Goal: Transaction & Acquisition: Purchase product/service

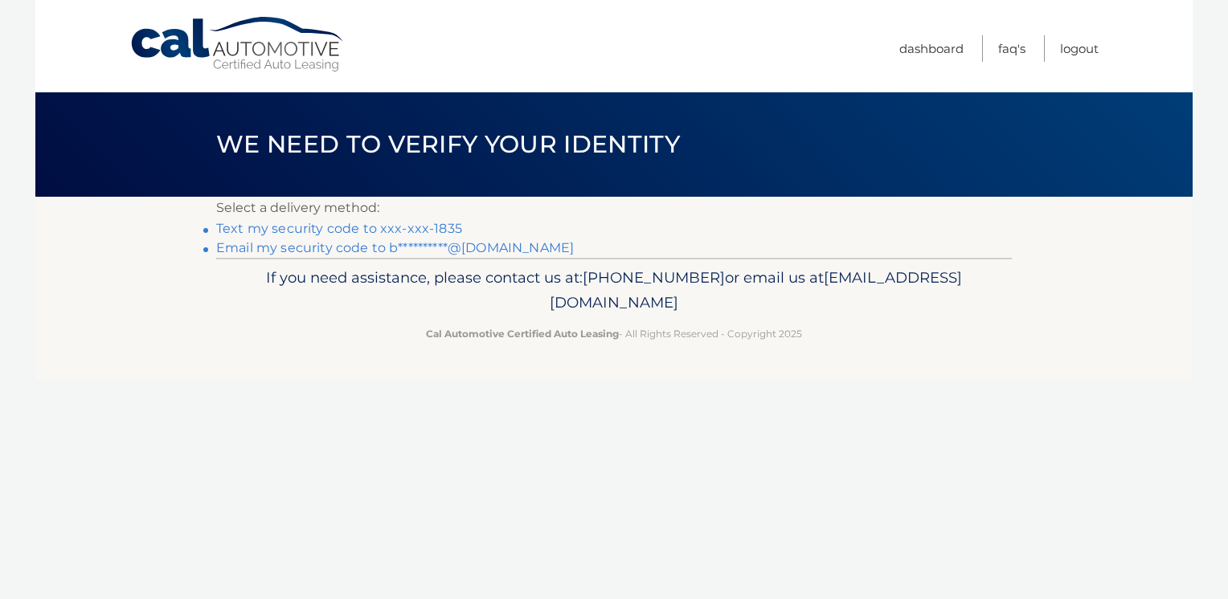
click at [344, 244] on link "**********" at bounding box center [395, 247] width 358 height 15
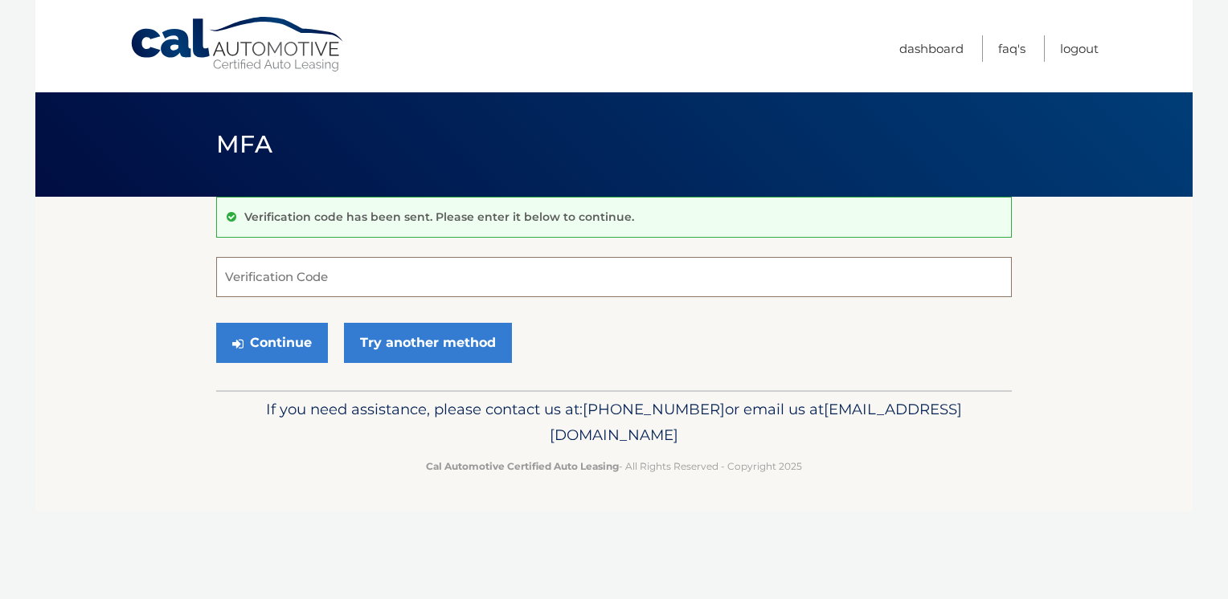
click at [355, 288] on input "Verification Code" at bounding box center [613, 277] width 795 height 40
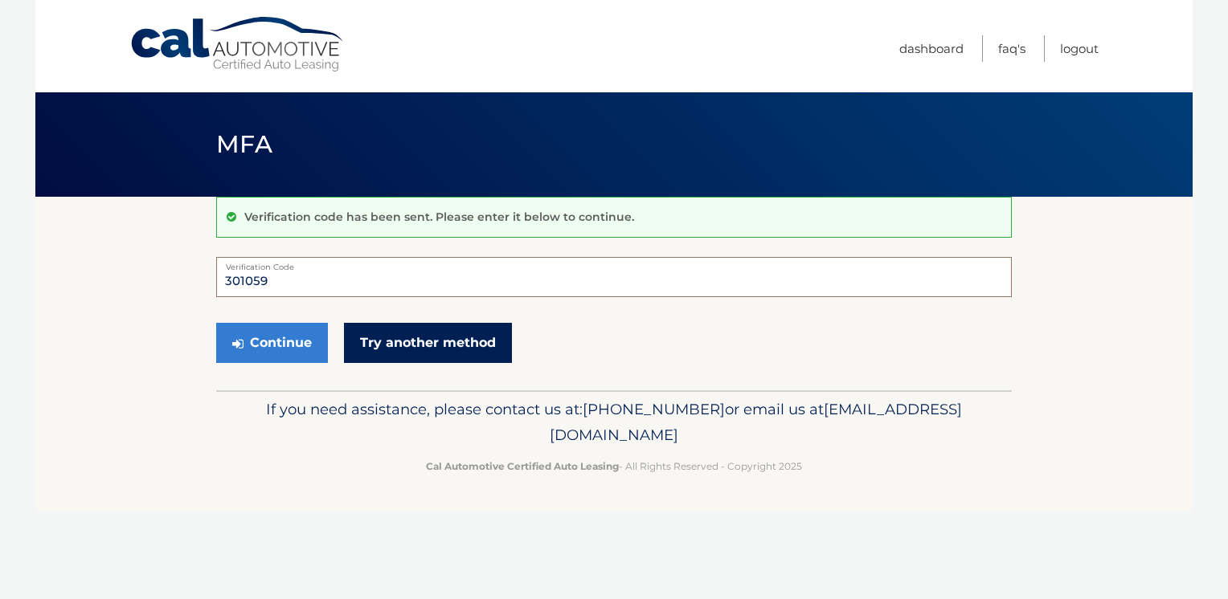
type input "301059"
click at [418, 336] on link "Try another method" at bounding box center [428, 343] width 168 height 40
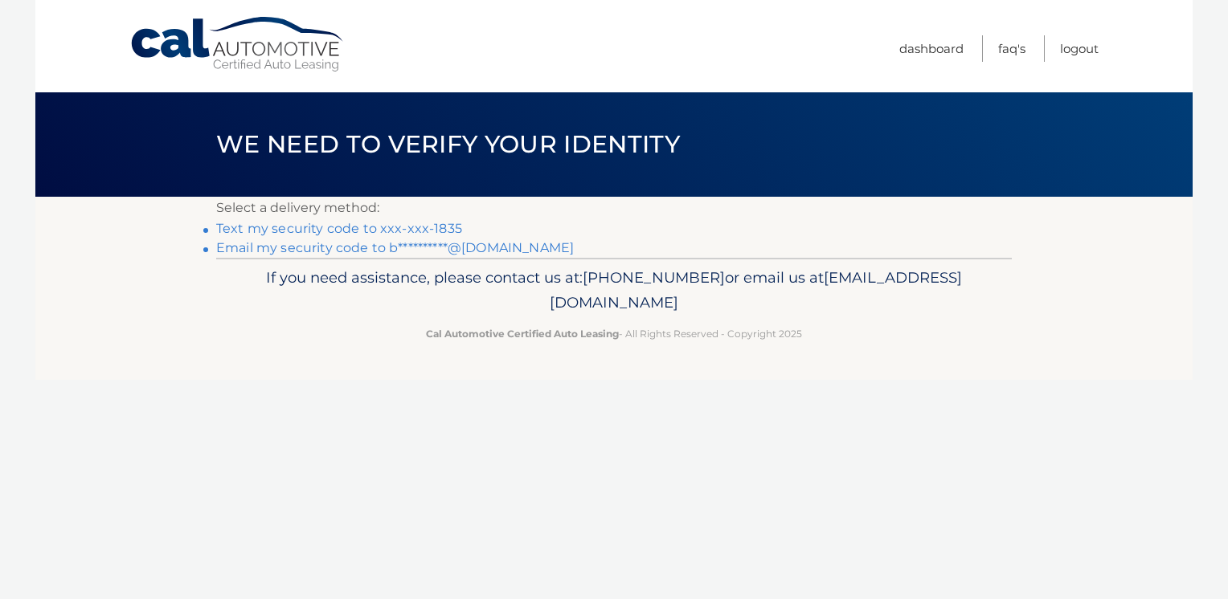
click at [565, 246] on li "**********" at bounding box center [613, 248] width 795 height 19
click at [466, 245] on link "**********" at bounding box center [395, 247] width 358 height 15
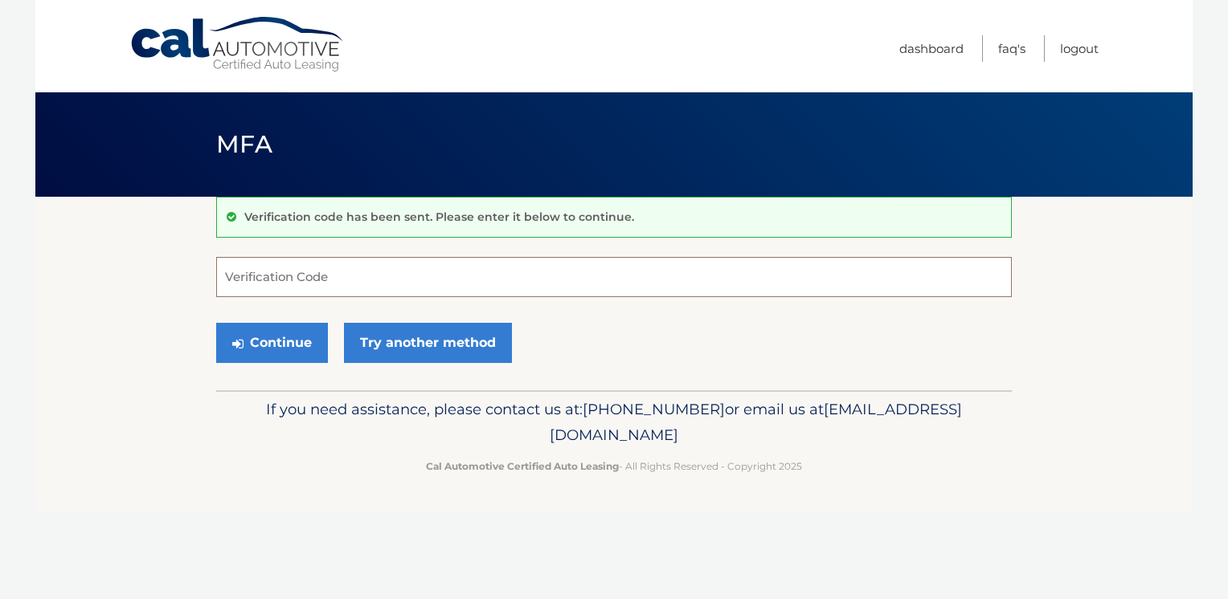
click at [449, 272] on input "Verification Code" at bounding box center [613, 277] width 795 height 40
click at [497, 286] on input "Verification Code" at bounding box center [613, 277] width 795 height 40
type input "301059"
click at [284, 346] on button "Continue" at bounding box center [272, 343] width 112 height 40
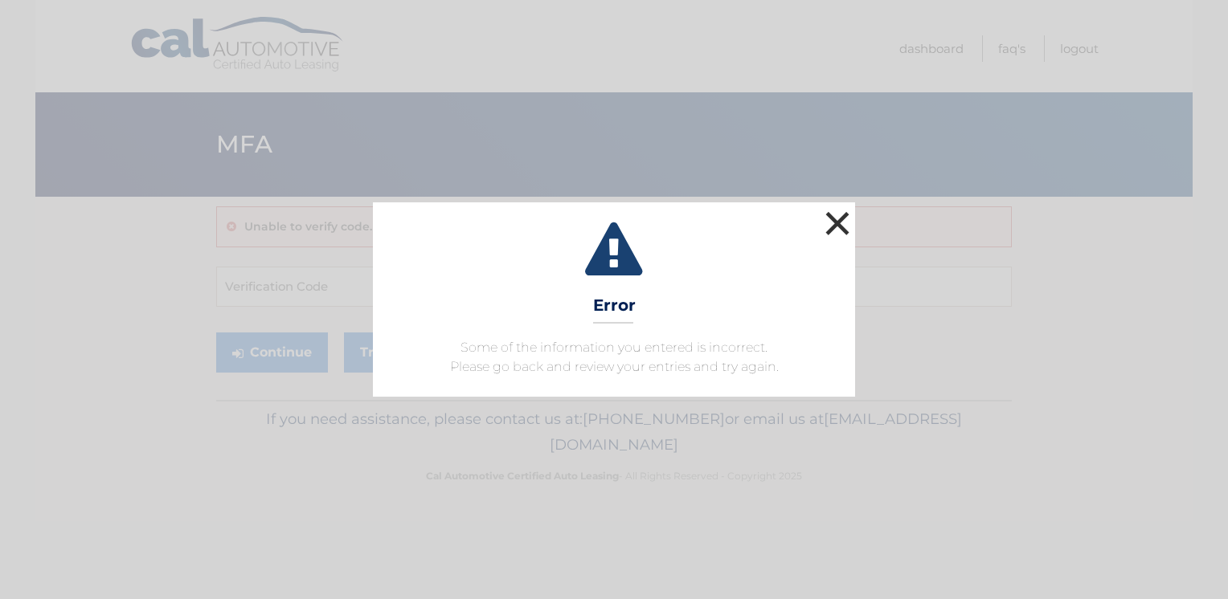
click at [839, 221] on button "×" at bounding box center [837, 223] width 32 height 32
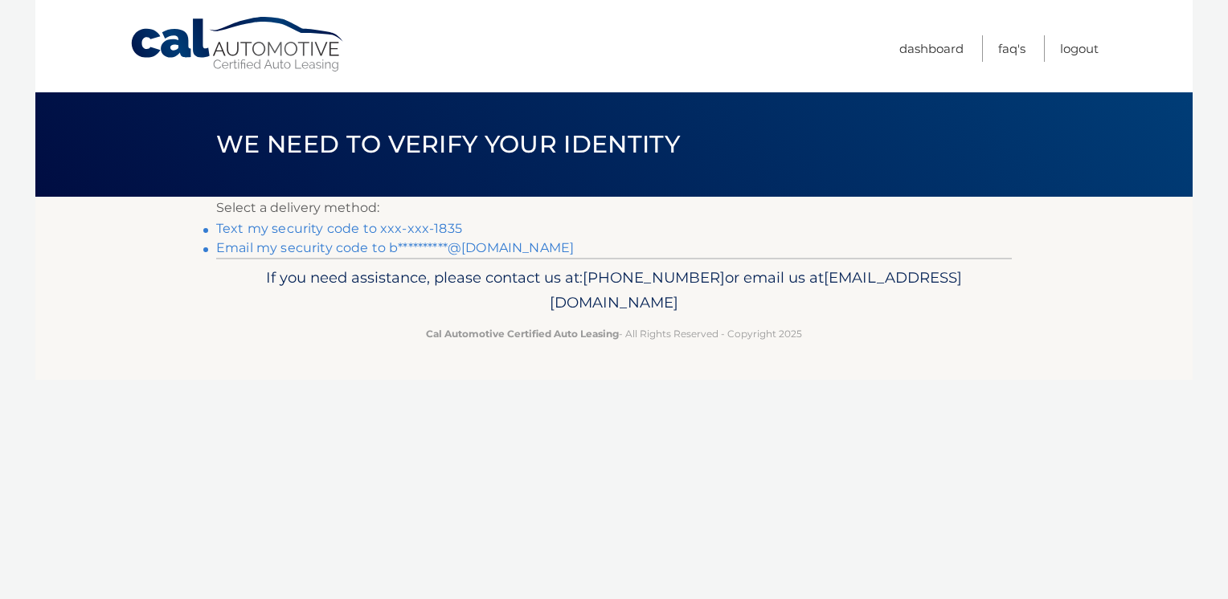
click at [493, 247] on link "**********" at bounding box center [395, 247] width 358 height 15
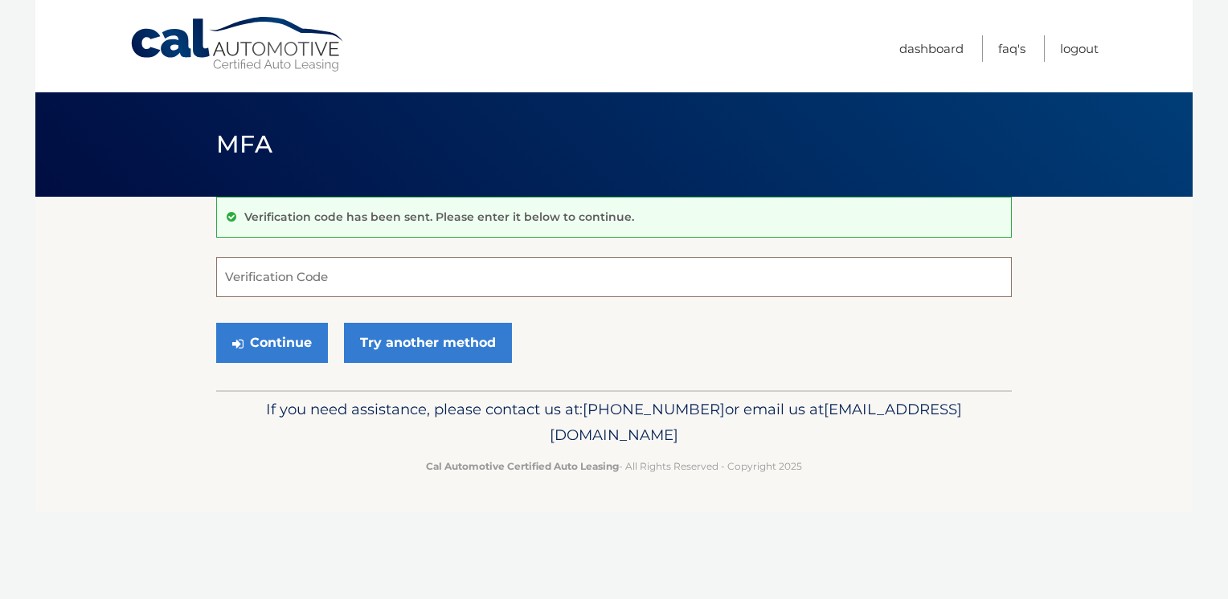
click at [436, 278] on input "Verification Code" at bounding box center [613, 277] width 795 height 40
click at [394, 271] on input "Verification Code" at bounding box center [613, 277] width 795 height 40
type input "916705"
click at [289, 333] on button "Continue" at bounding box center [272, 343] width 112 height 40
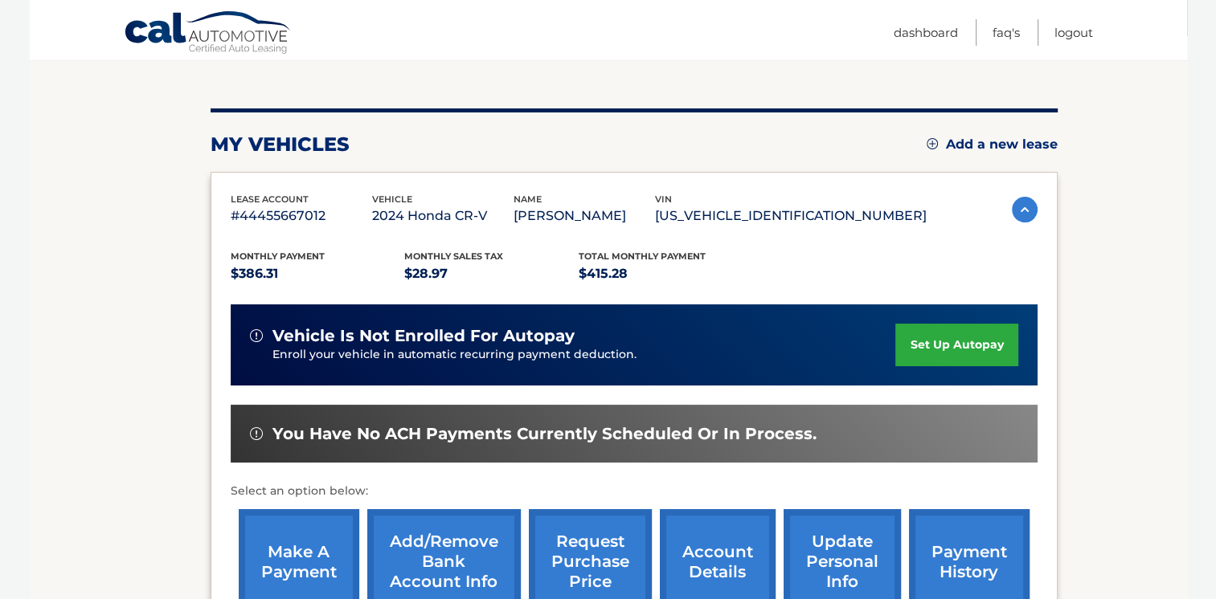
scroll to position [241, 0]
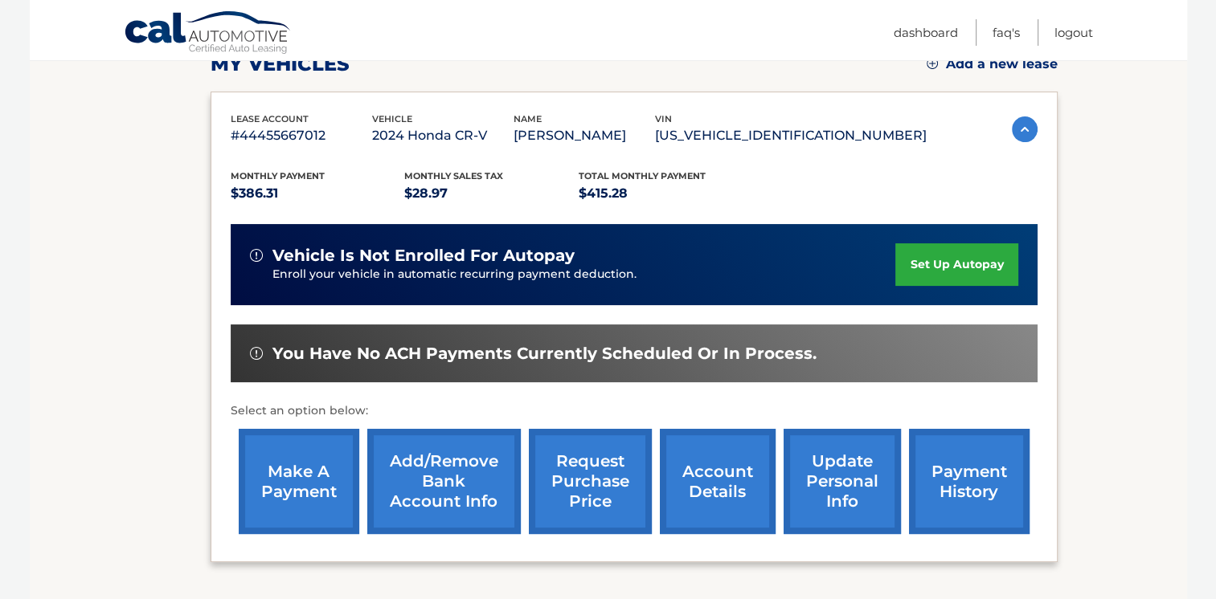
click at [302, 460] on link "make a payment" at bounding box center [299, 481] width 121 height 105
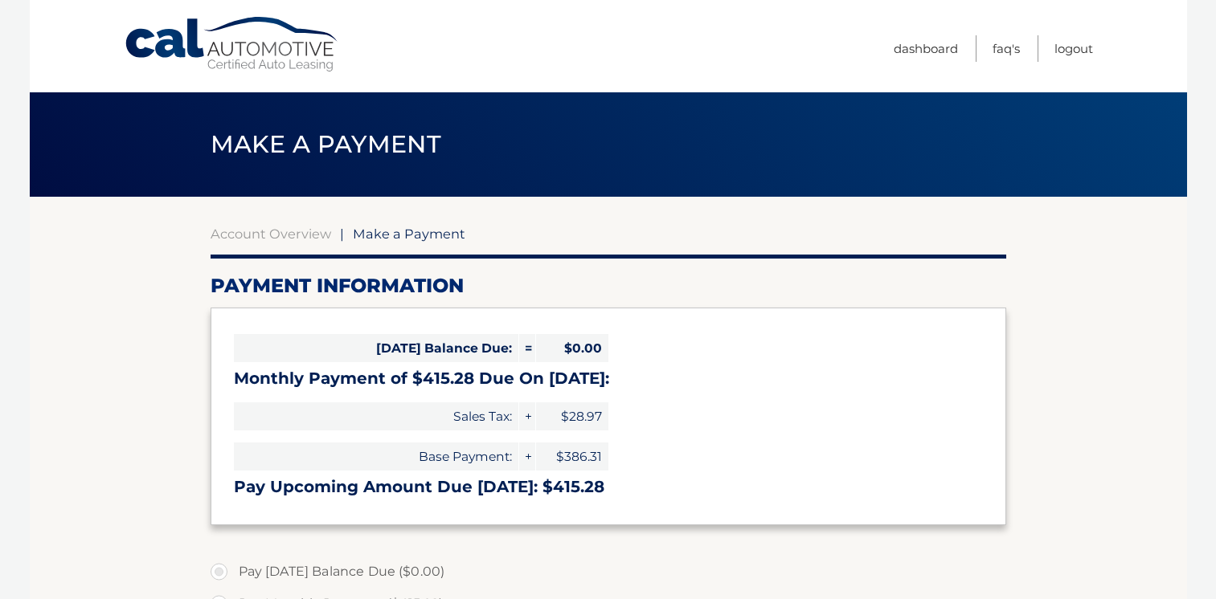
select select "ZmY4NTEzMjgtODQxMy00ZDQ0LWJjMmEtMTQzMmNjZGFmMTMw"
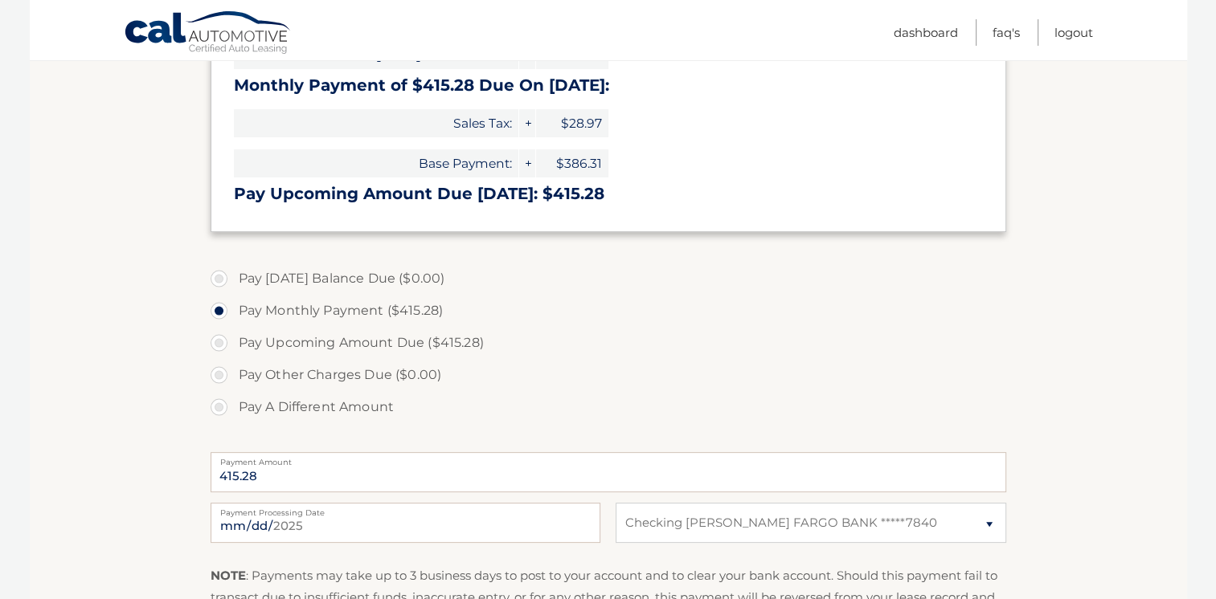
scroll to position [321, 0]
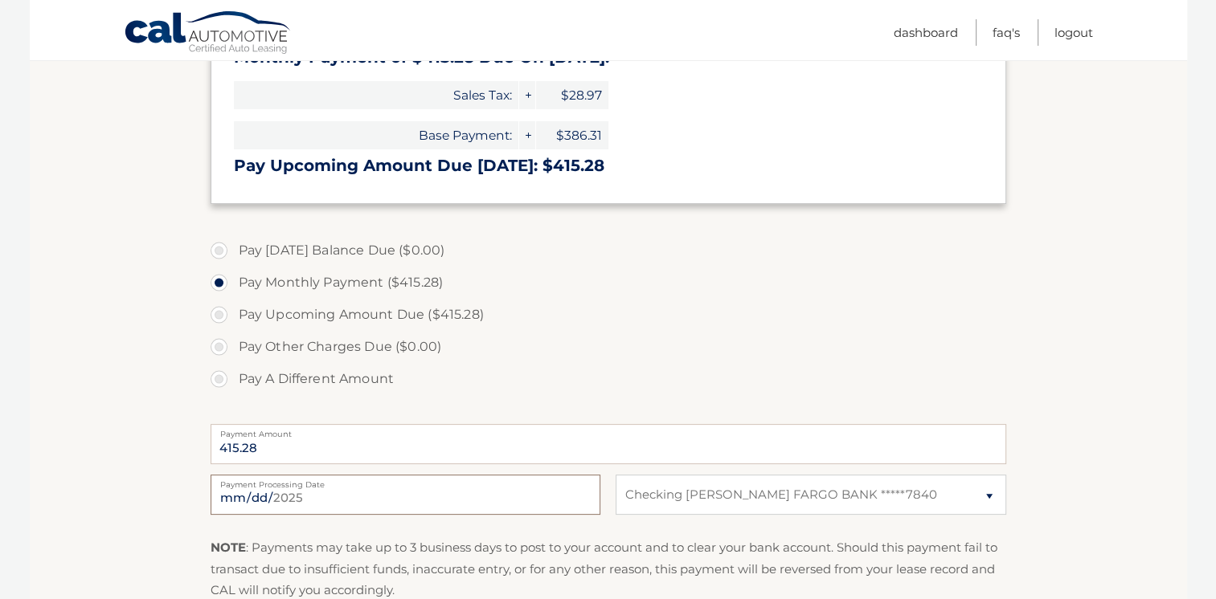
click at [546, 488] on input "2025-09-01" at bounding box center [406, 495] width 390 height 40
type input "2025-09-12"
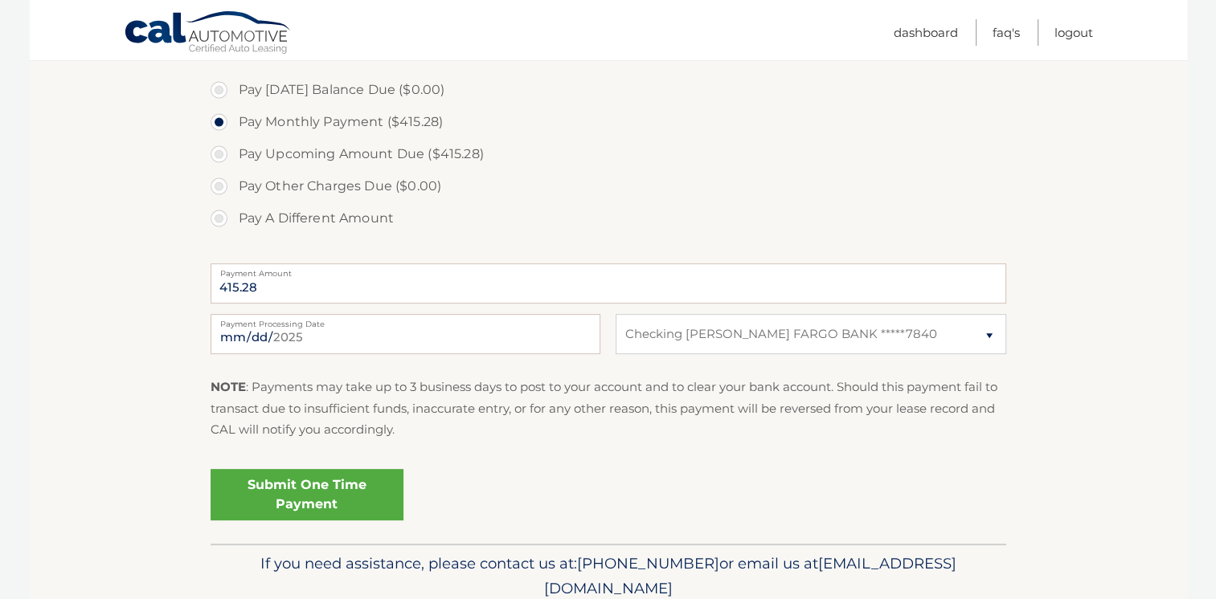
click at [296, 491] on link "Submit One Time Payment" at bounding box center [307, 494] width 193 height 51
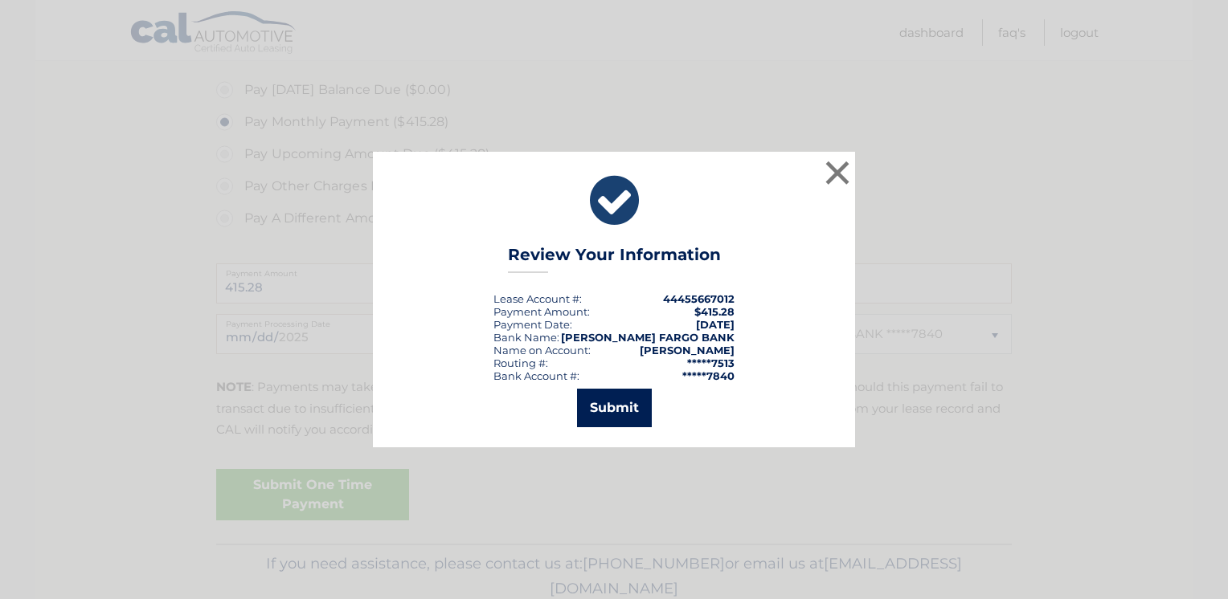
click at [620, 401] on button "Submit" at bounding box center [614, 408] width 75 height 39
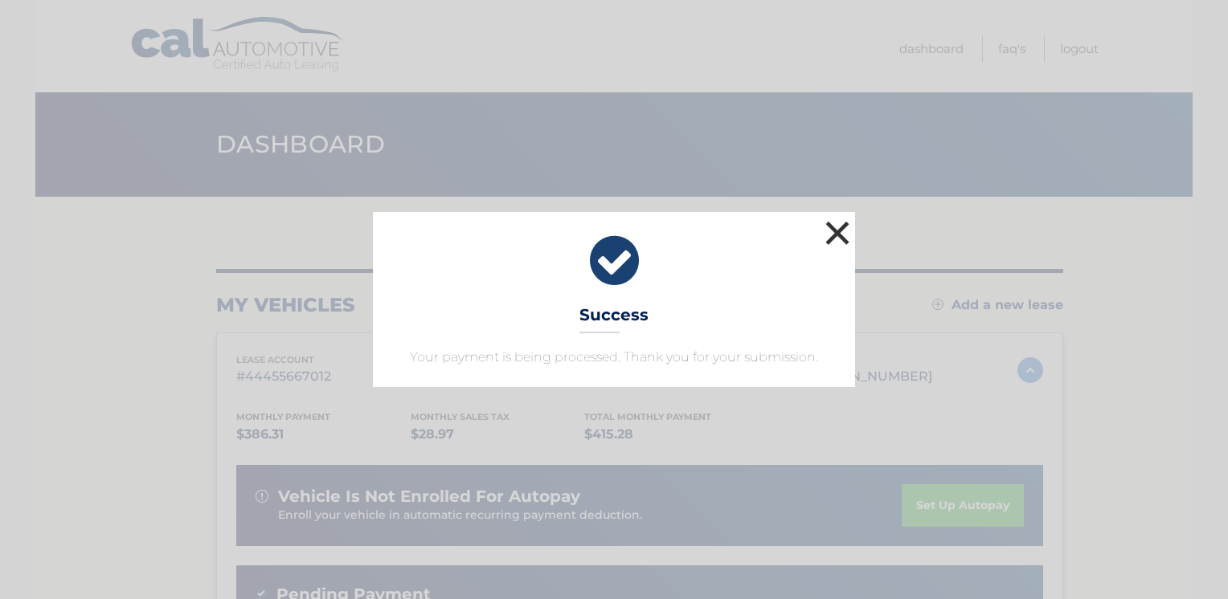
click at [832, 234] on button "×" at bounding box center [837, 233] width 32 height 32
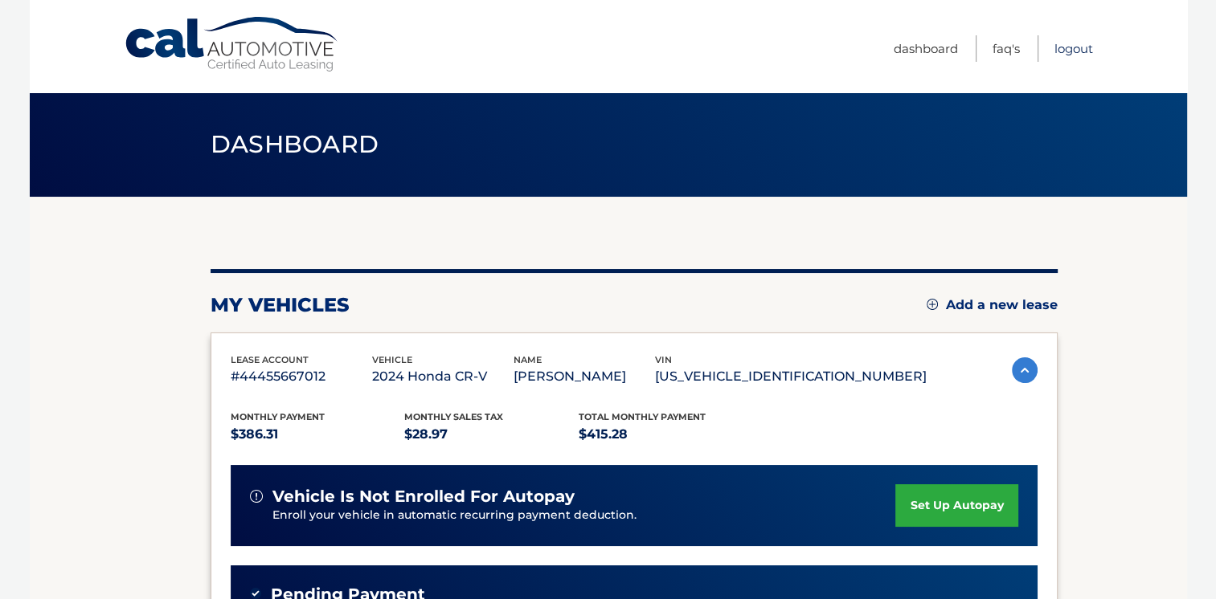
click at [1065, 48] on link "Logout" at bounding box center [1073, 48] width 39 height 27
